Goal: Information Seeking & Learning: Find specific fact

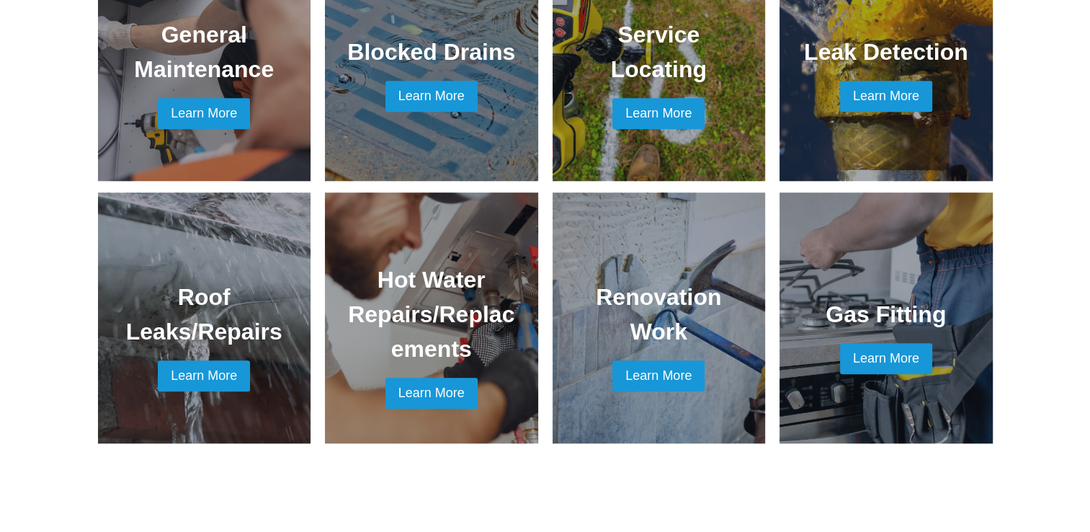
scroll to position [1153, 0]
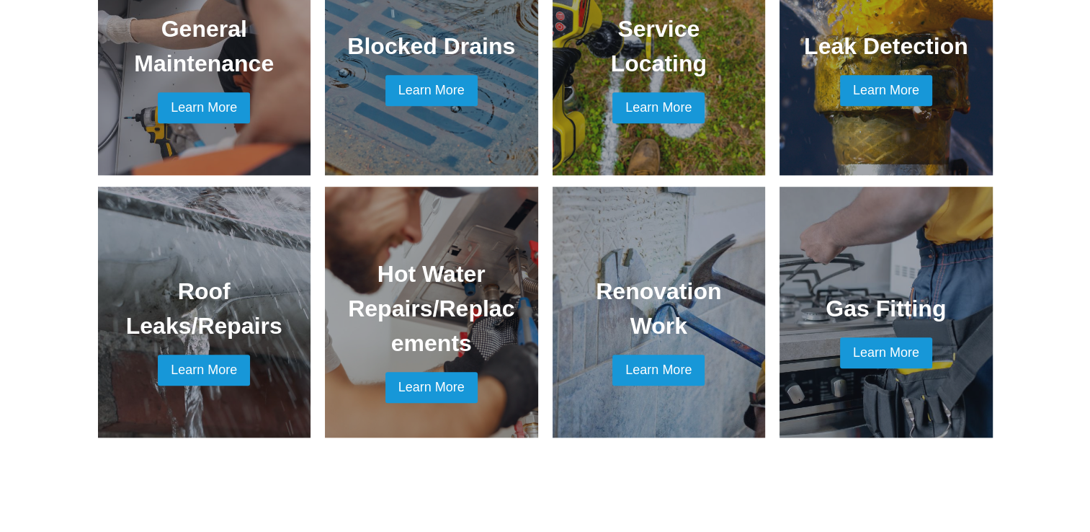
click at [185, 355] on link at bounding box center [204, 312] width 179 height 216
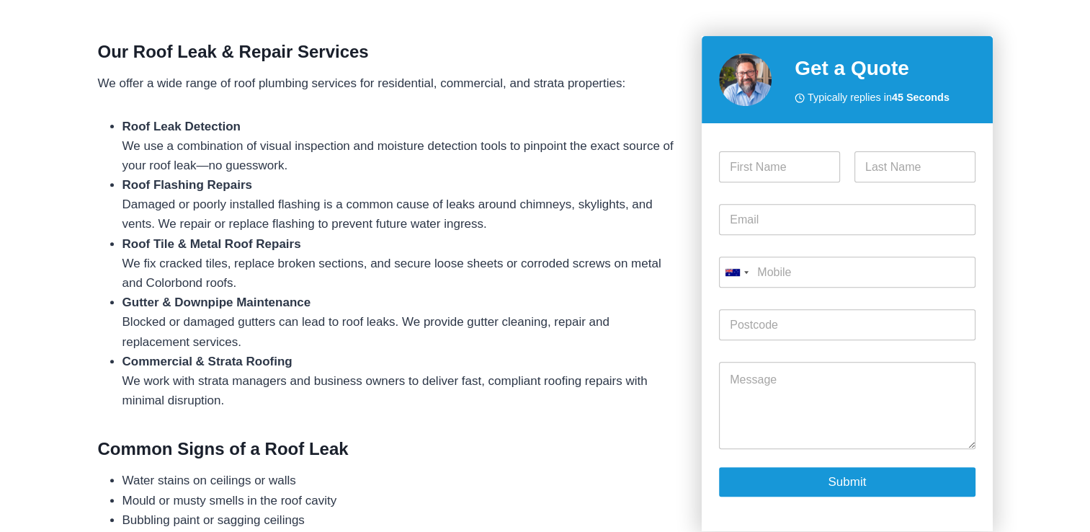
scroll to position [504, 0]
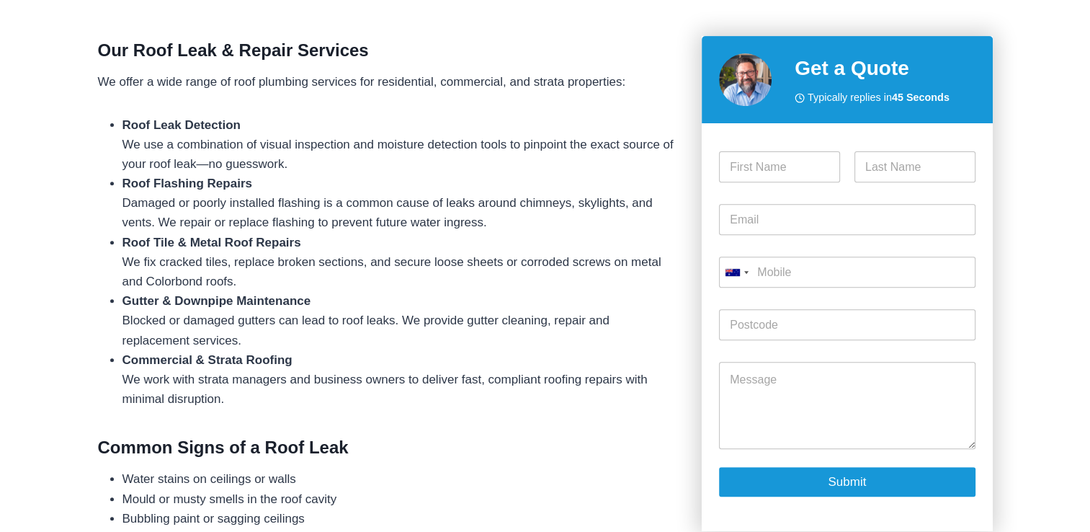
click at [673, 89] on p "We offer a wide range of roof plumbing services for residential, commercial, an…" at bounding box center [389, 81] width 582 height 19
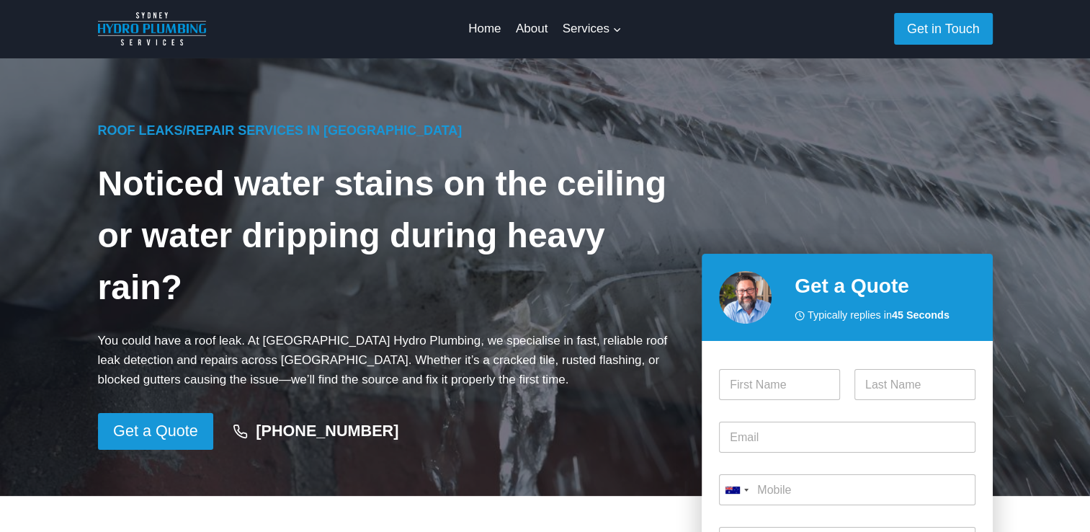
scroll to position [0, 0]
click at [532, 32] on link "About" at bounding box center [532, 29] width 47 height 35
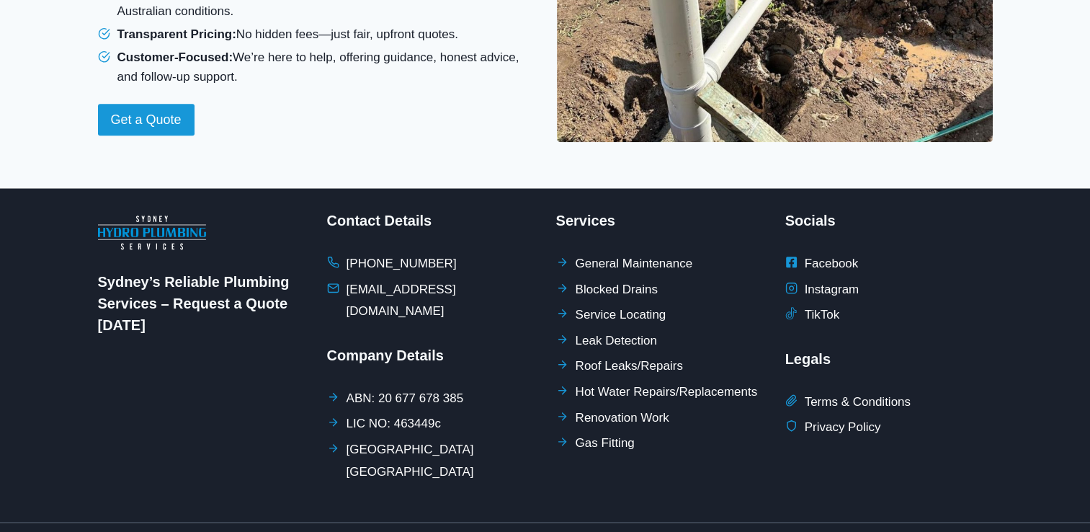
scroll to position [1412, 0]
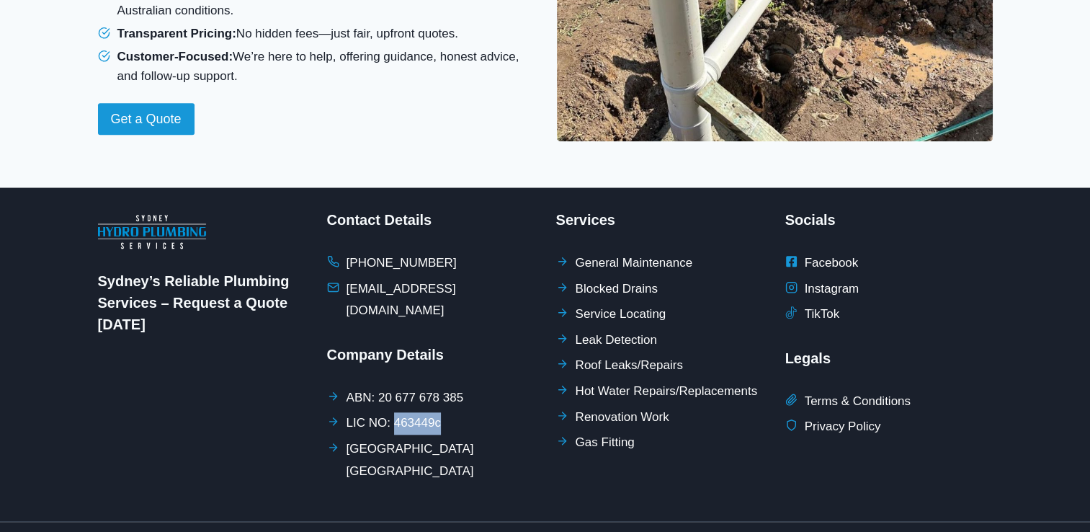
drag, startPoint x: 391, startPoint y: 378, endPoint x: 434, endPoint y: 385, distance: 43.0
click at [434, 412] on span "LIC NO: 463449c" at bounding box center [394, 423] width 94 height 22
copy span "463449c"
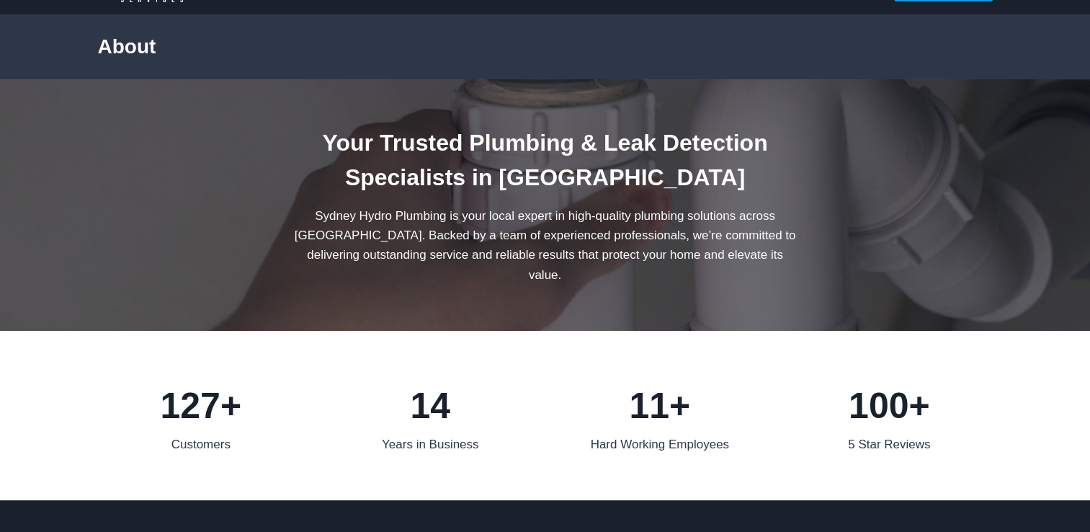
scroll to position [43, 0]
